Goal: Task Accomplishment & Management: Complete application form

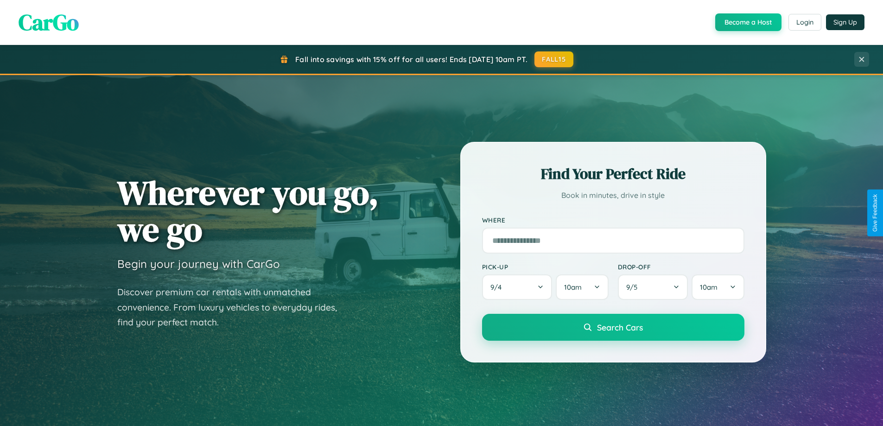
scroll to position [816, 0]
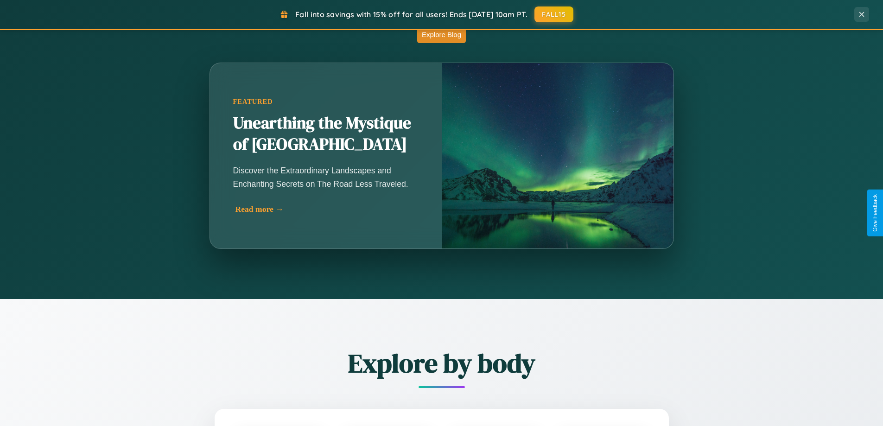
click at [326, 209] on div "Read more →" at bounding box center [328, 209] width 185 height 10
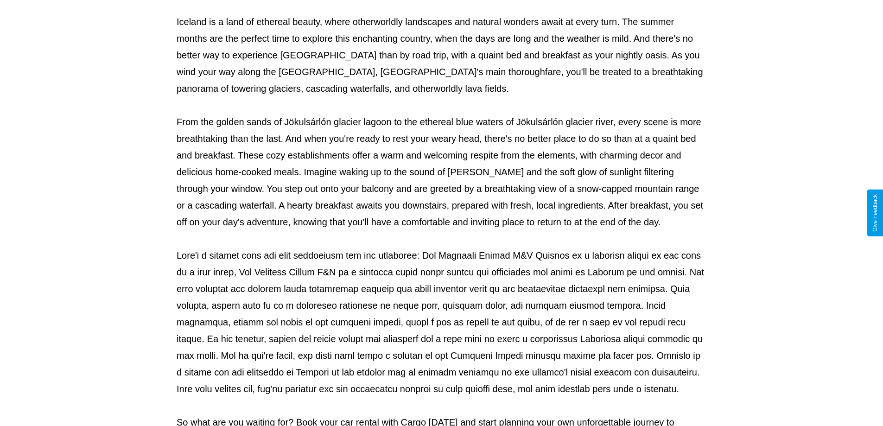
scroll to position [300, 0]
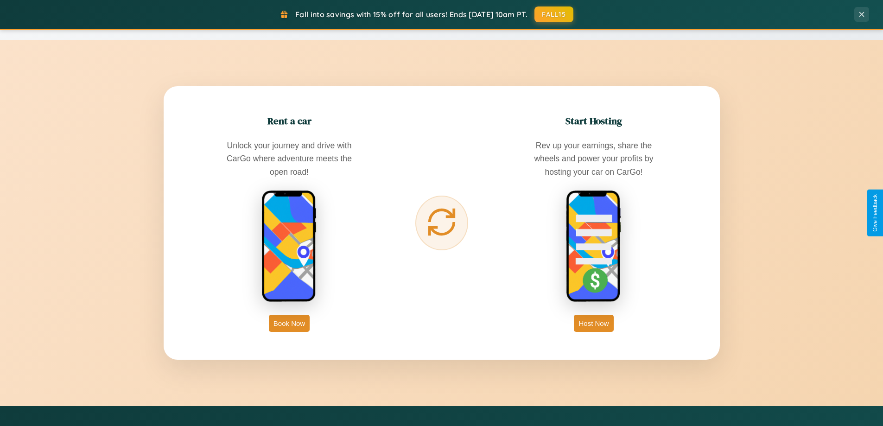
scroll to position [1784, 0]
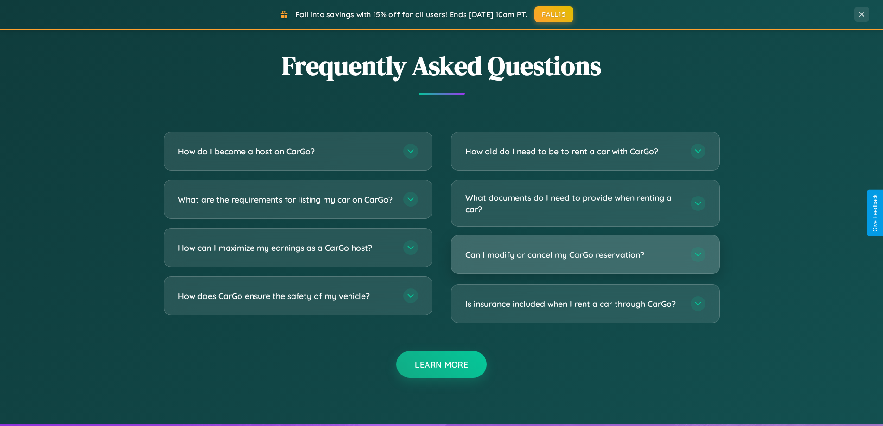
click at [585, 255] on h3 "Can I modify or cancel my CarGo reservation?" at bounding box center [573, 255] width 216 height 12
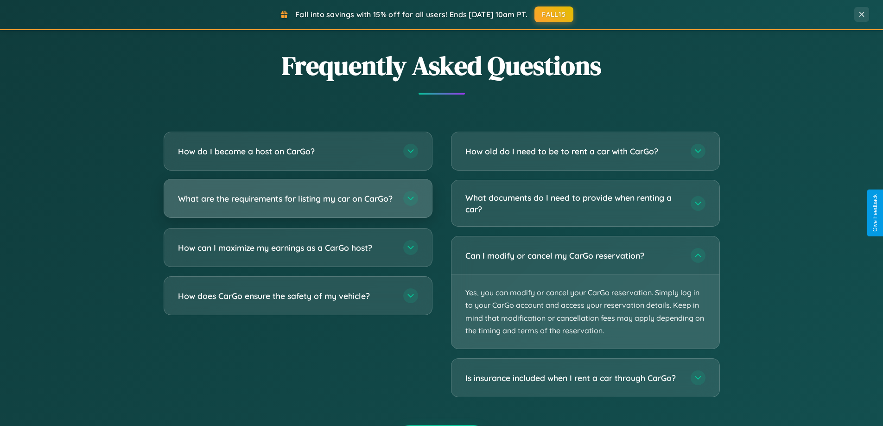
click at [298, 203] on h3 "What are the requirements for listing my car on CarGo?" at bounding box center [286, 199] width 216 height 12
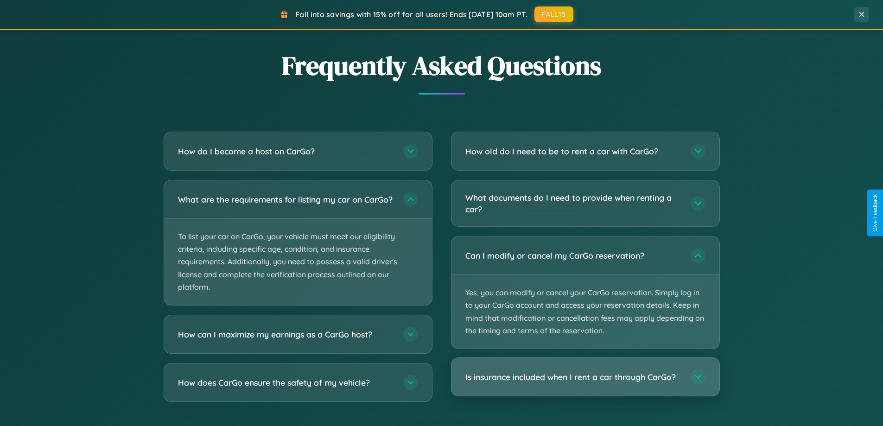
click at [585, 377] on h3 "Is insurance included when I rent a car through CarGo?" at bounding box center [573, 377] width 216 height 12
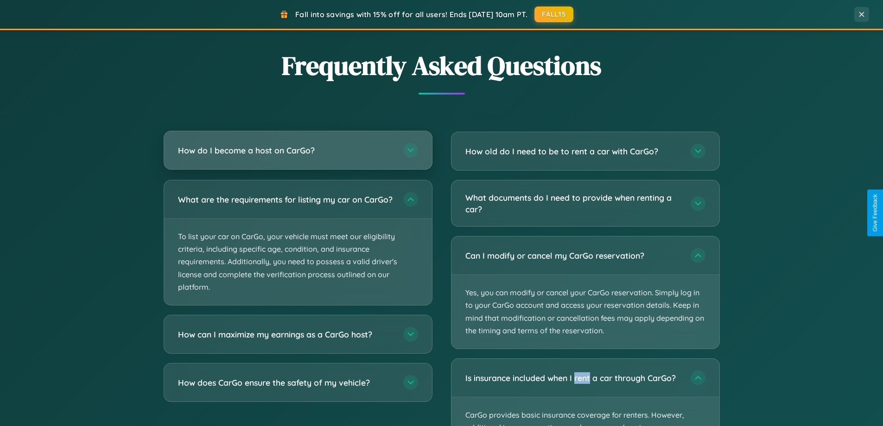
click at [298, 151] on h3 "How do I become a host on CarGo?" at bounding box center [286, 151] width 216 height 12
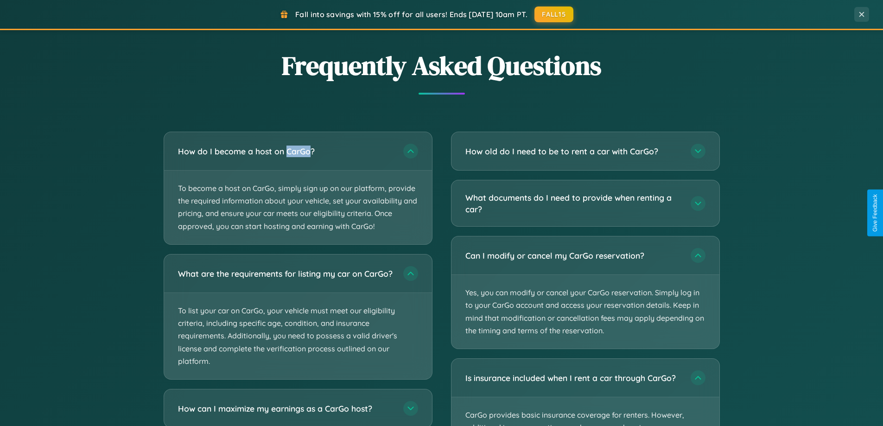
scroll to position [0, 0]
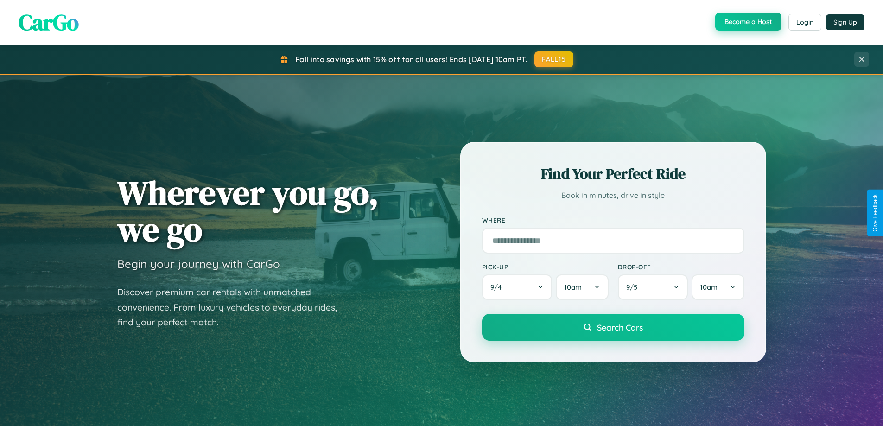
click at [747, 22] on button "Become a Host" at bounding box center [748, 22] width 66 height 18
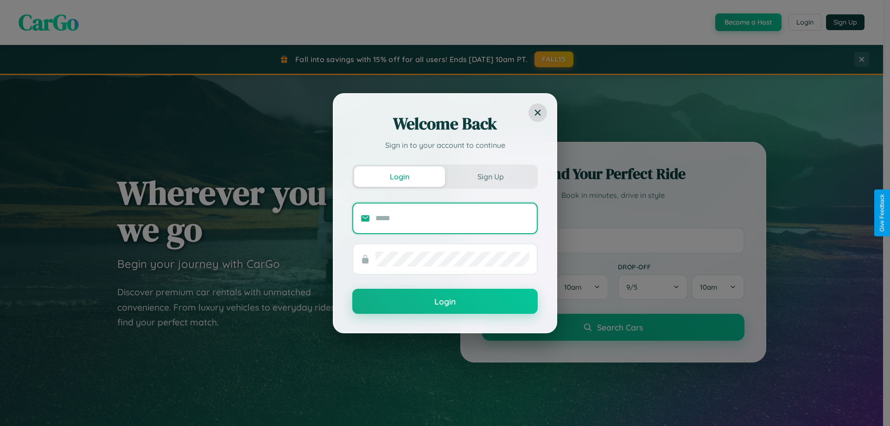
click at [453, 218] on input "text" at bounding box center [453, 218] width 154 height 15
type input "**********"
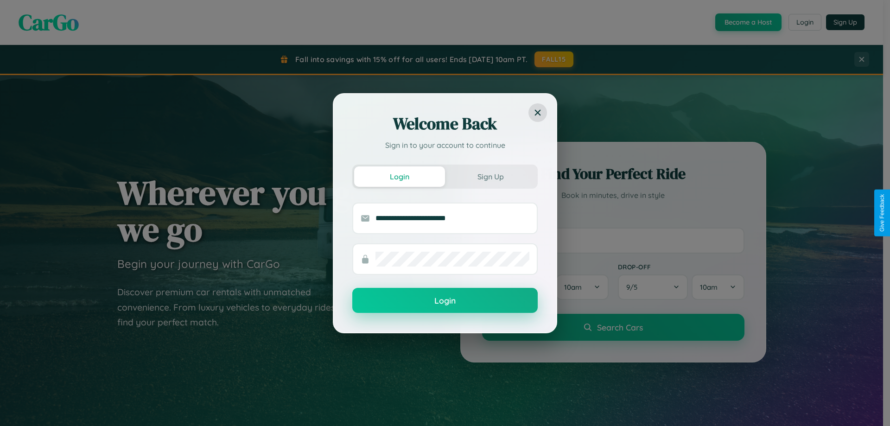
click at [445, 301] on button "Login" at bounding box center [444, 300] width 185 height 25
